Goal: Transaction & Acquisition: Purchase product/service

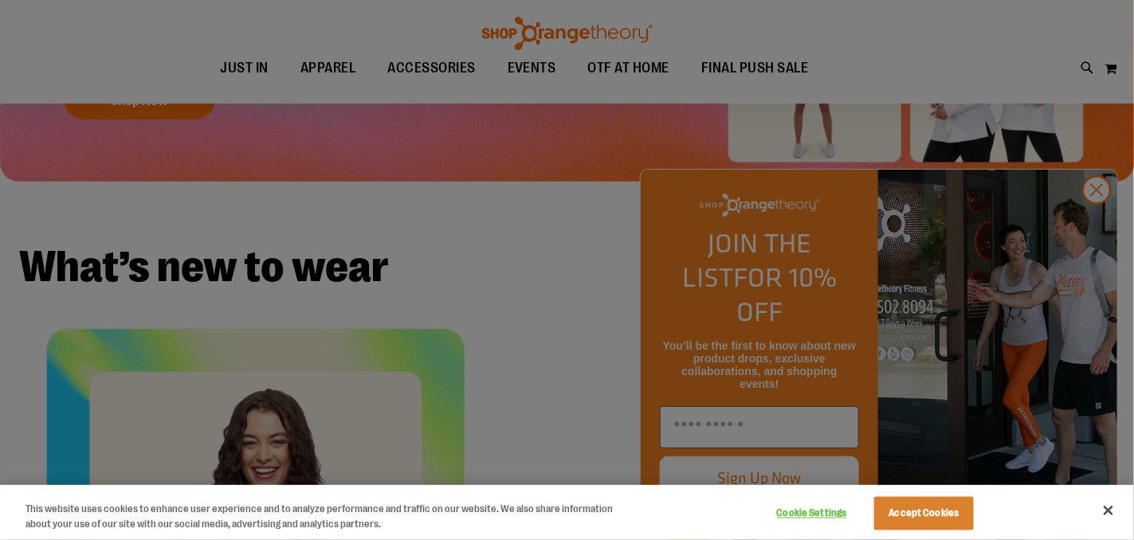
scroll to position [238, 0]
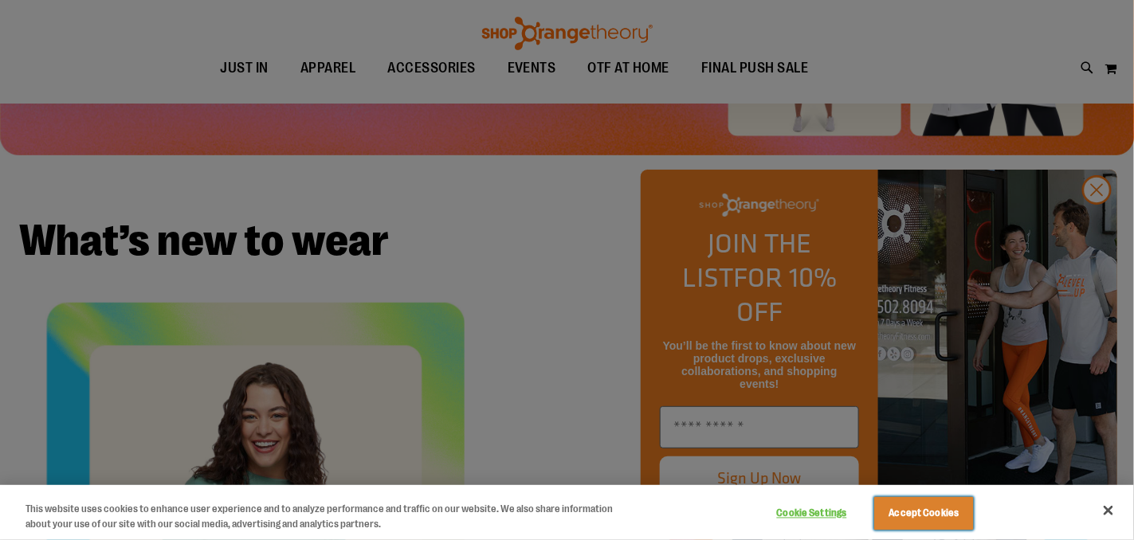
click at [953, 520] on button "Accept Cookies" at bounding box center [924, 513] width 100 height 33
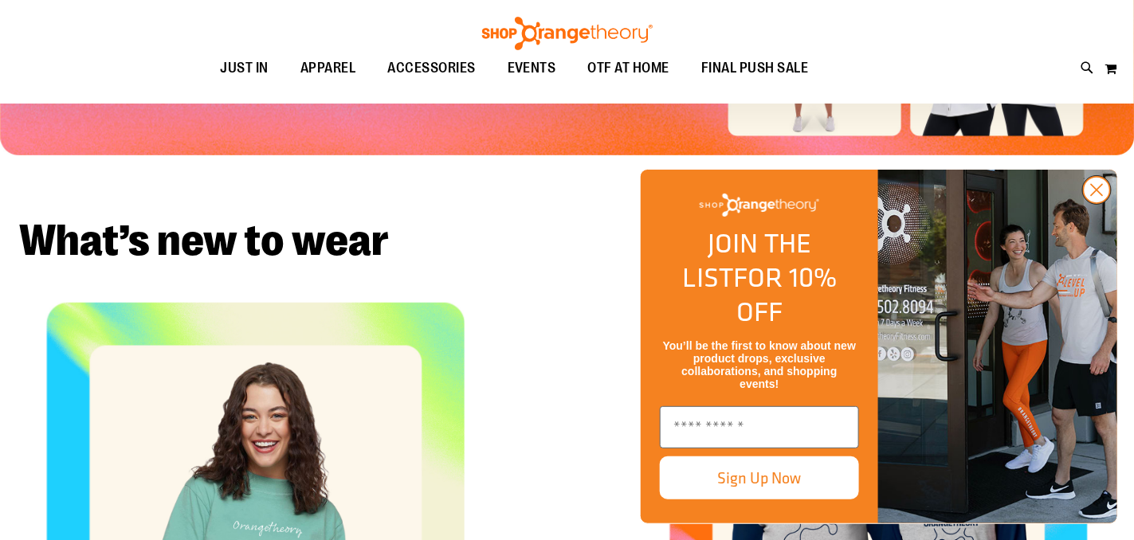
click at [1102, 203] on circle "Close dialog" at bounding box center [1097, 190] width 26 height 26
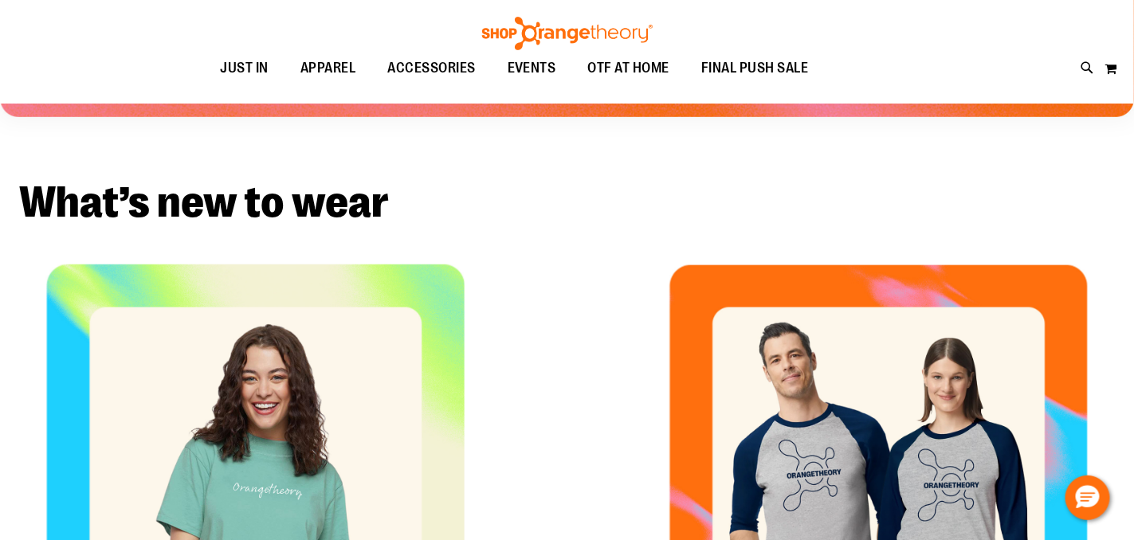
scroll to position [0, 0]
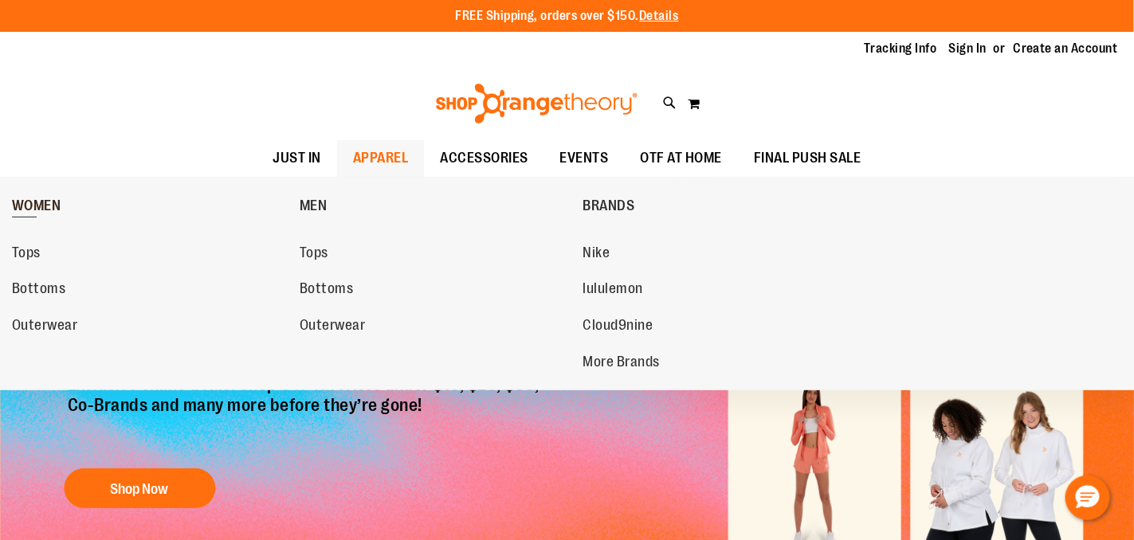
click at [43, 201] on span "WOMEN" at bounding box center [36, 208] width 49 height 20
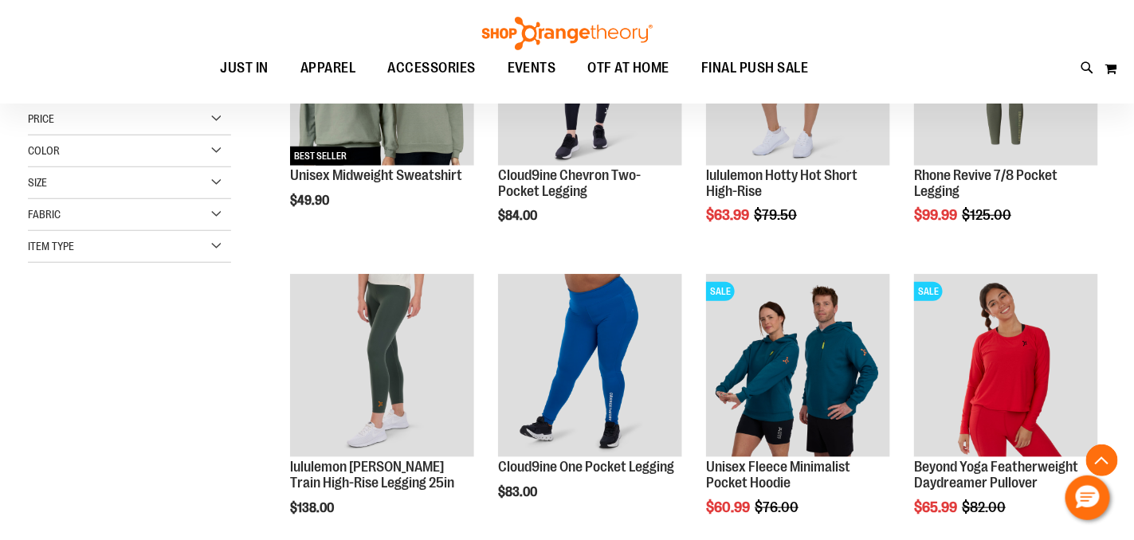
scroll to position [398, 0]
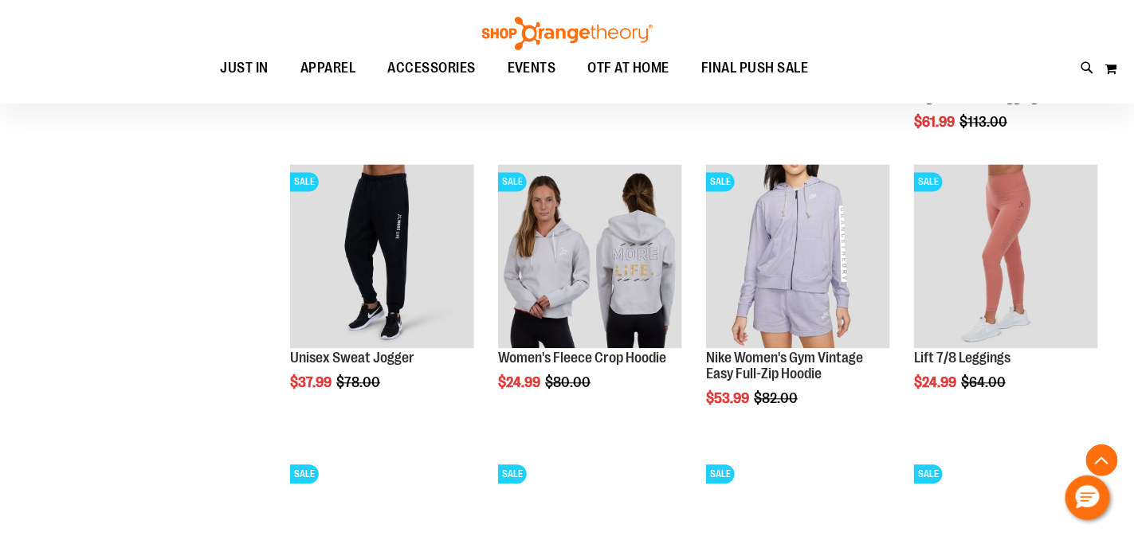
scroll to position [288, 0]
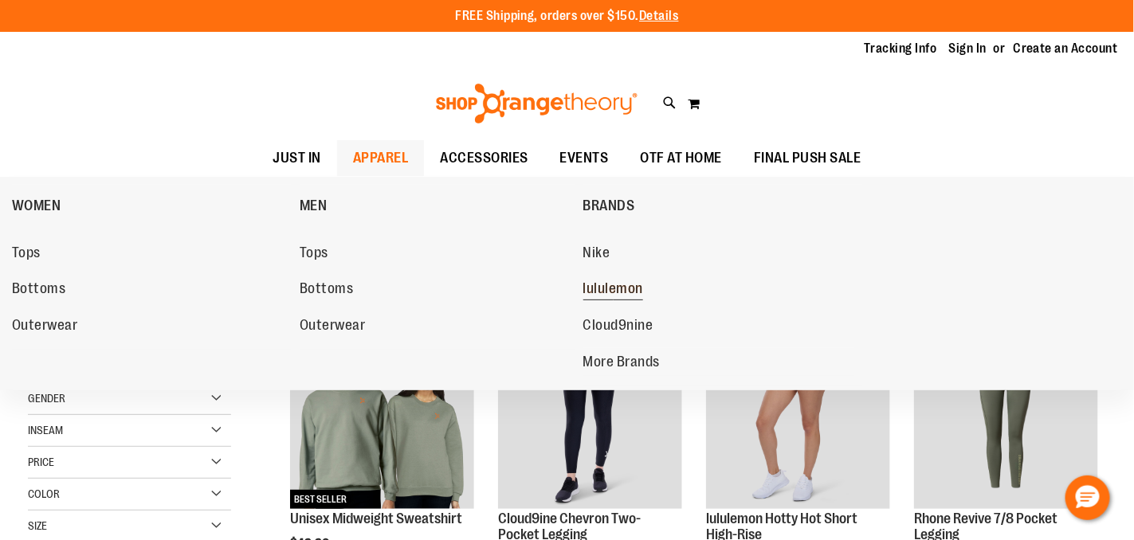
click at [602, 285] on span "lululemon" at bounding box center [613, 290] width 61 height 20
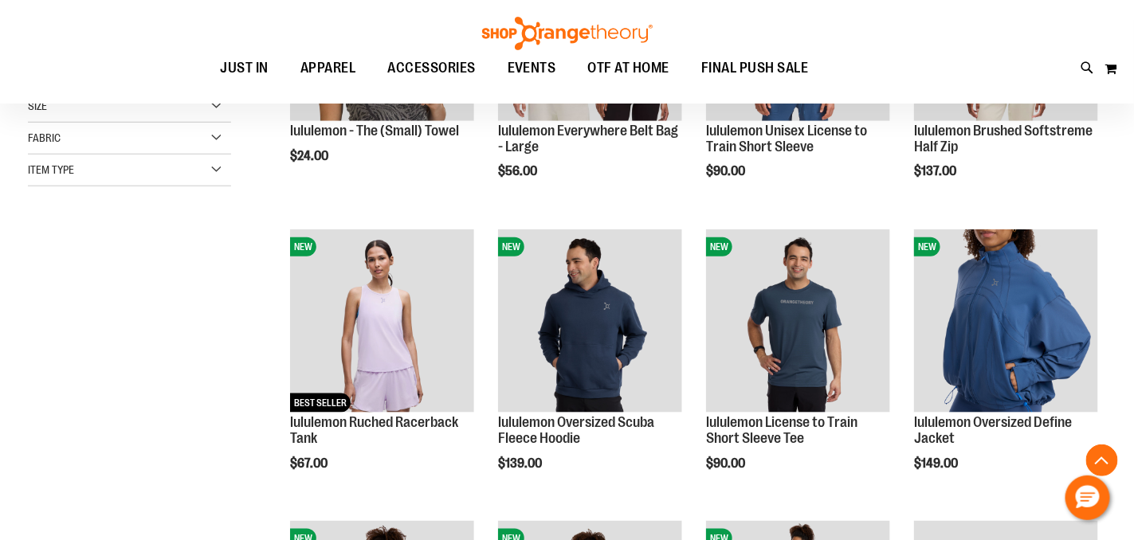
scroll to position [398, 0]
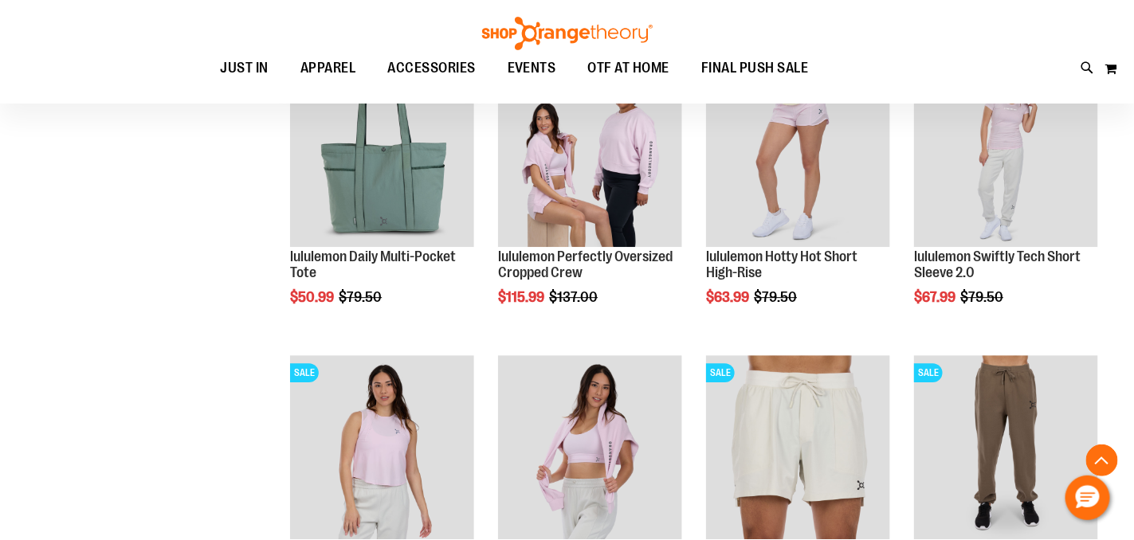
scroll to position [1434, 0]
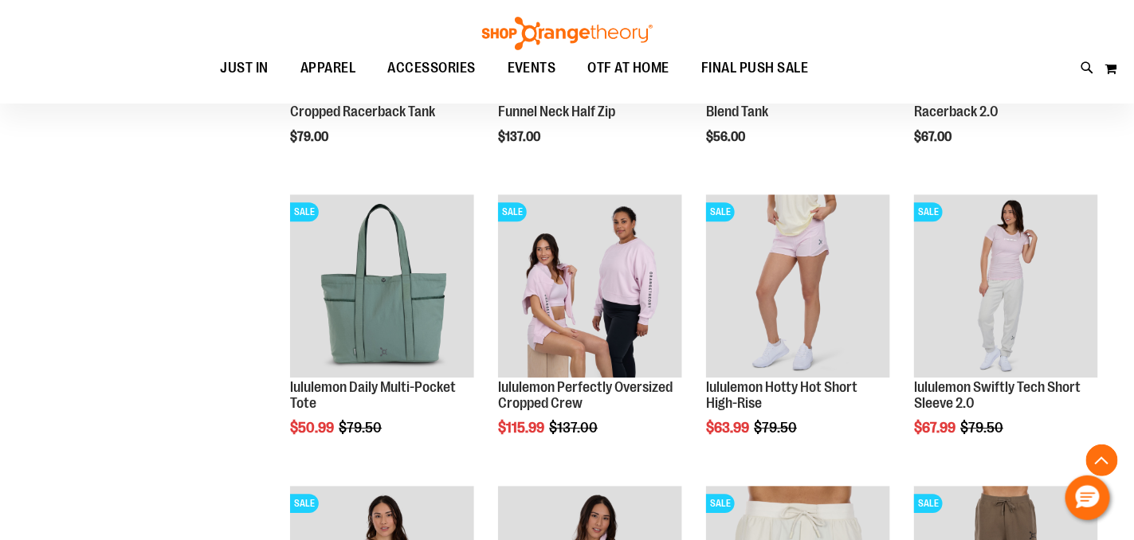
scroll to position [1274, 0]
